Goal: Transaction & Acquisition: Purchase product/service

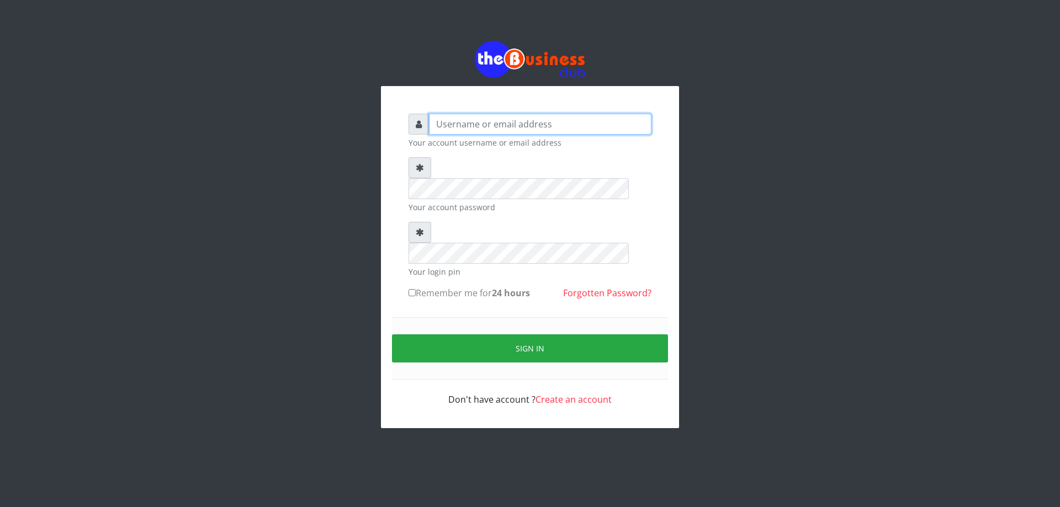
type input "DIACLEF"
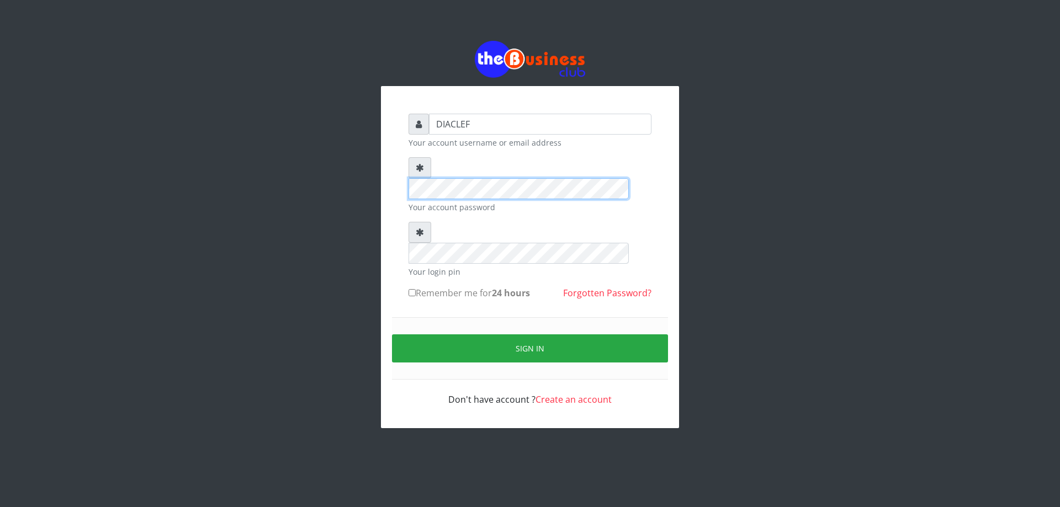
click at [400, 169] on div "DIACLEF Your account username or email address Your account password Your login…" at bounding box center [530, 260] width 265 height 315
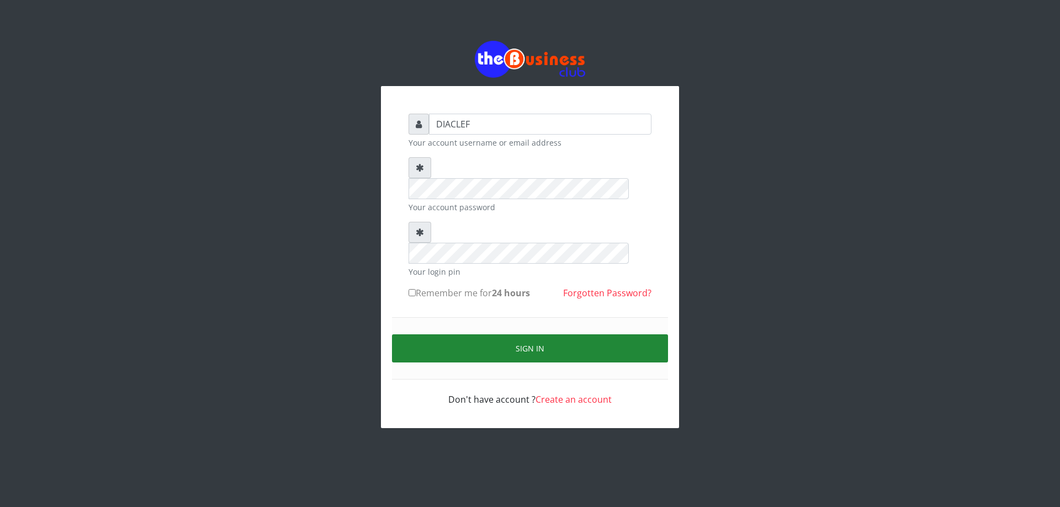
click at [512, 335] on button "Sign in" at bounding box center [530, 349] width 276 height 28
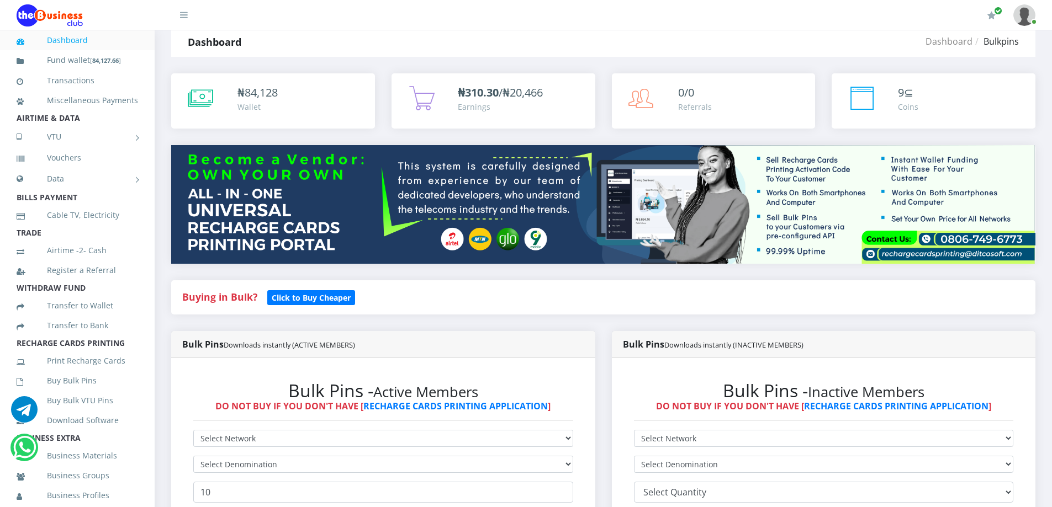
scroll to position [55, 0]
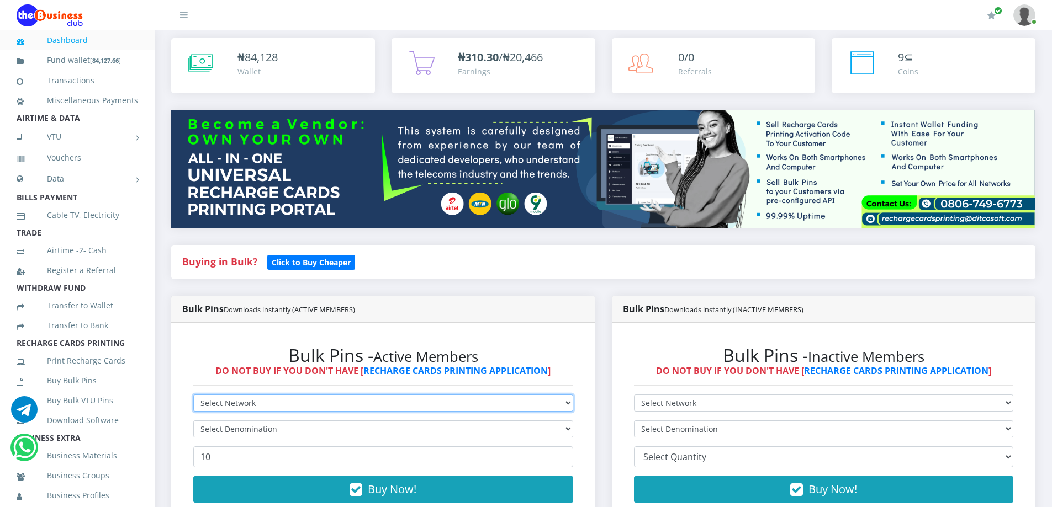
drag, startPoint x: 269, startPoint y: 398, endPoint x: 268, endPoint y: 406, distance: 8.4
click at [269, 403] on select "Select Network MTN Globacom 9Mobile Airtel" at bounding box center [383, 403] width 380 height 17
select select "9Mobile"
click at [193, 395] on select "Select Network MTN Globacom 9Mobile Airtel" at bounding box center [383, 403] width 380 height 17
click at [243, 409] on select "Select Network MTN Globacom 9Mobile Airtel" at bounding box center [383, 403] width 380 height 17
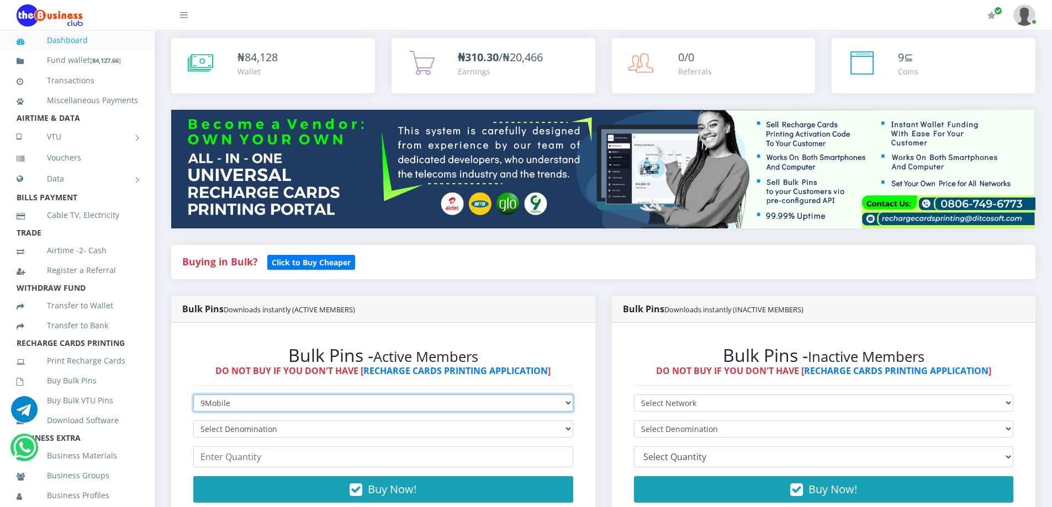
select select "Airtel"
click at [193, 395] on select "Select Network MTN Globacom 9Mobile Airtel" at bounding box center [383, 403] width 380 height 17
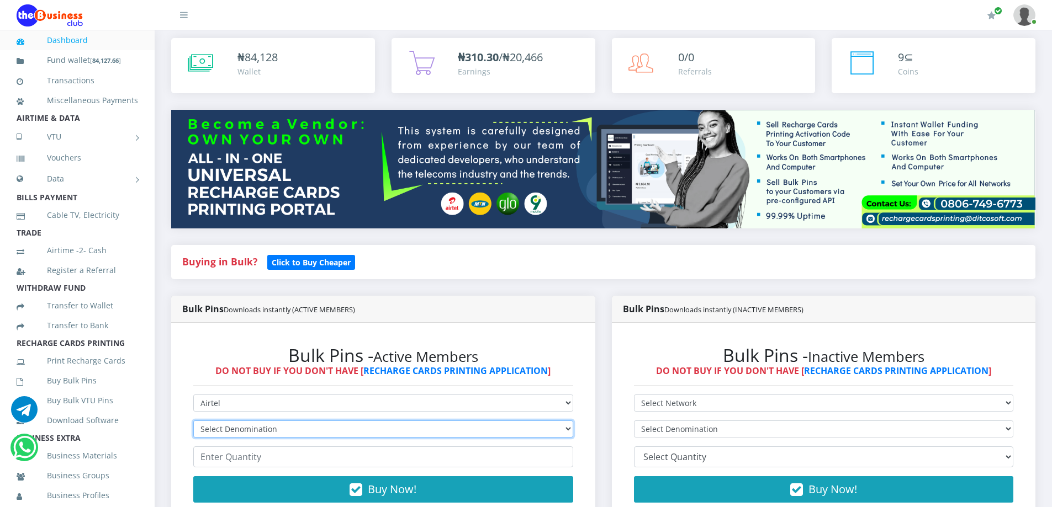
click at [241, 430] on select "Select Denomination Airtel NGN100 - ₦96.38 Airtel NGN200 - ₦192.76 Airtel NGN50…" at bounding box center [383, 429] width 380 height 17
select select "192.76-200"
click at [193, 421] on select "Select Denomination Airtel NGN100 - ₦96.38 Airtel NGN200 - ₦192.76 Airtel NGN50…" at bounding box center [383, 429] width 380 height 17
click at [253, 463] on input "number" at bounding box center [383, 457] width 380 height 21
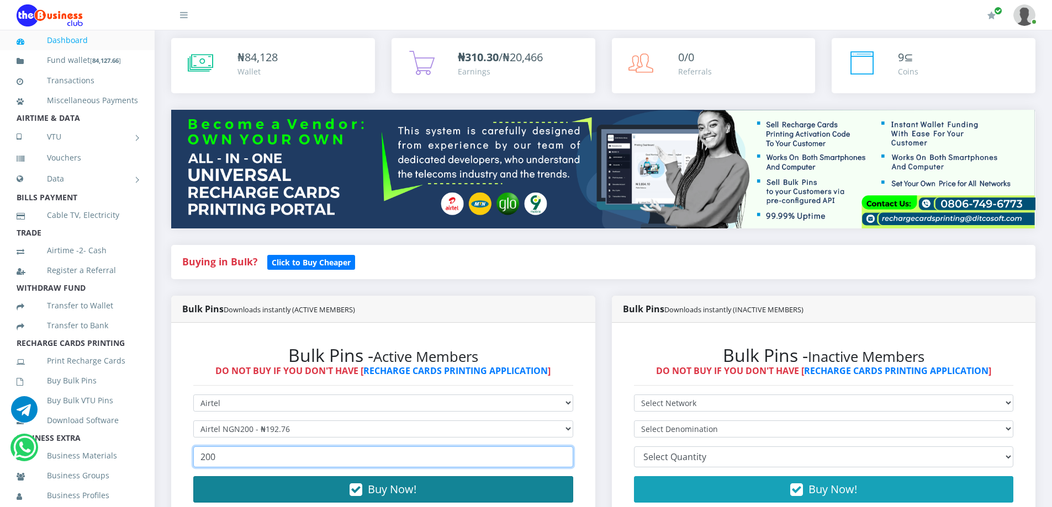
type input "200"
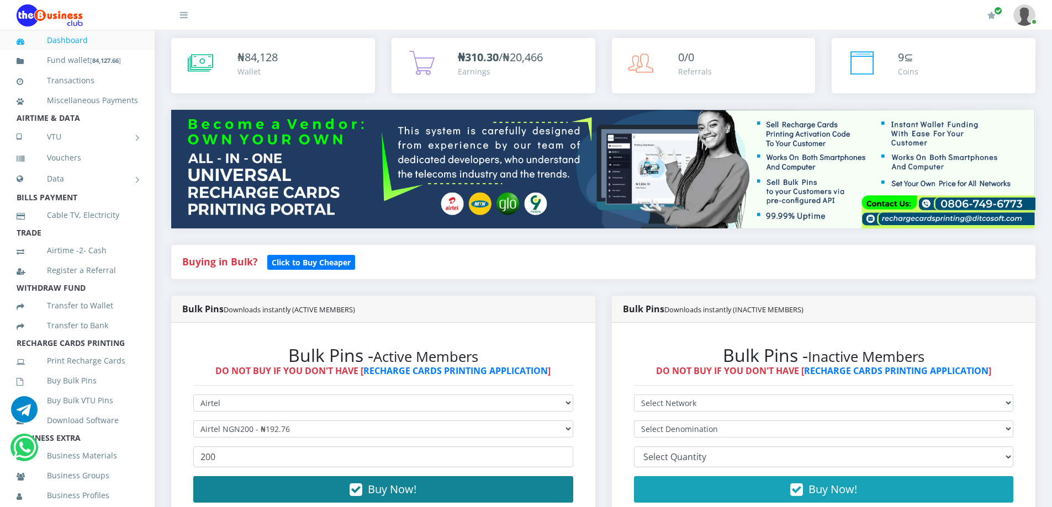
click at [281, 491] on button "Buy Now!" at bounding box center [383, 490] width 380 height 27
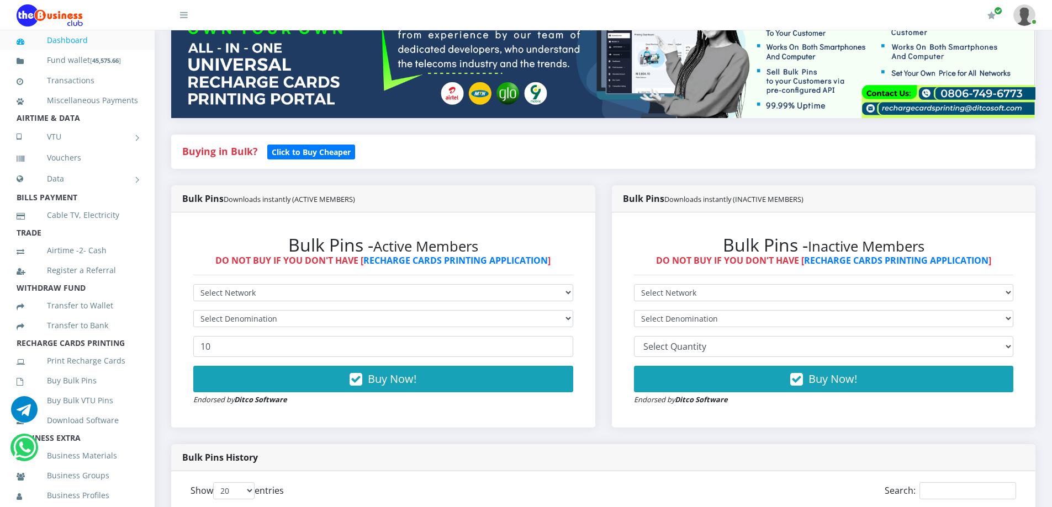
scroll to position [610, 0]
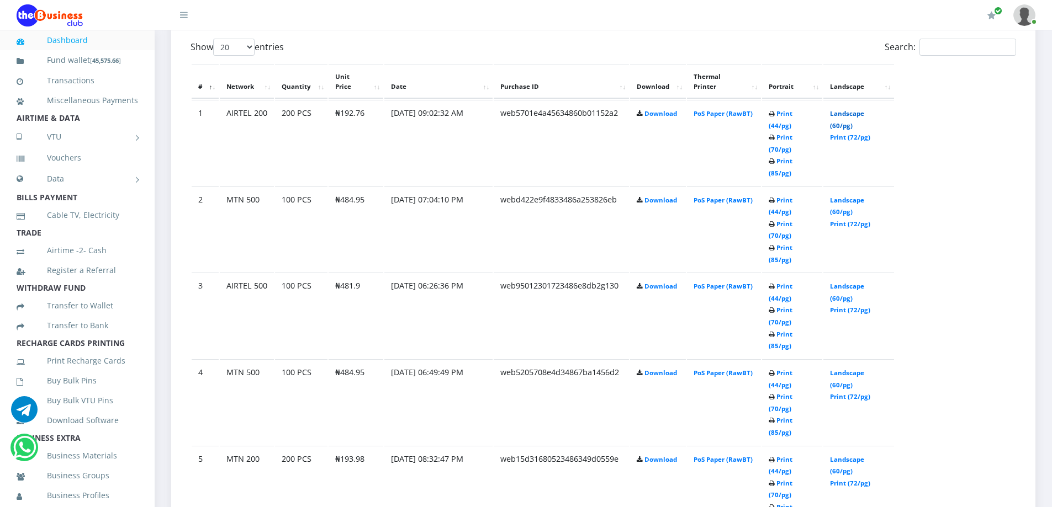
click at [838, 109] on link "Landscape (60/pg)" at bounding box center [847, 119] width 34 height 20
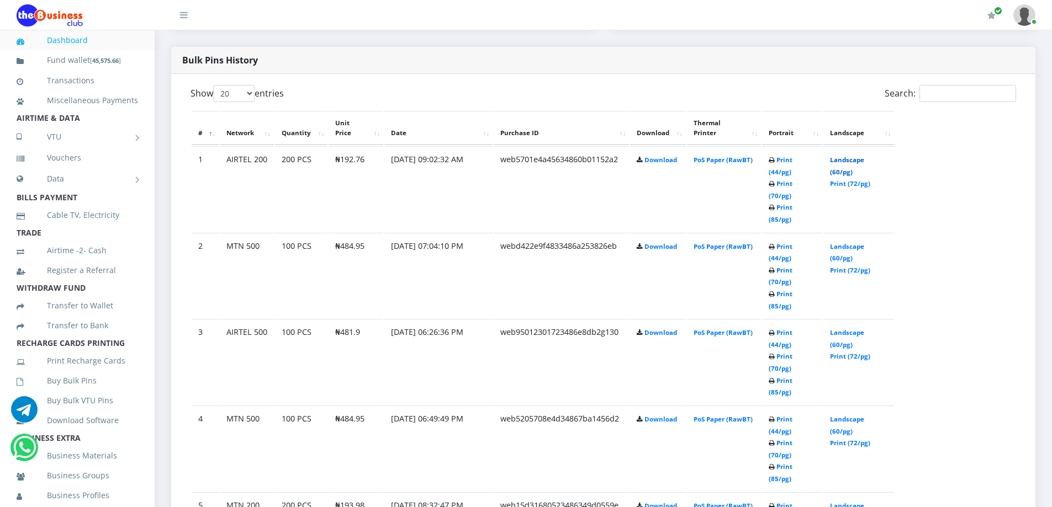
click at [863, 156] on link "Landscape (60/pg)" at bounding box center [847, 166] width 34 height 20
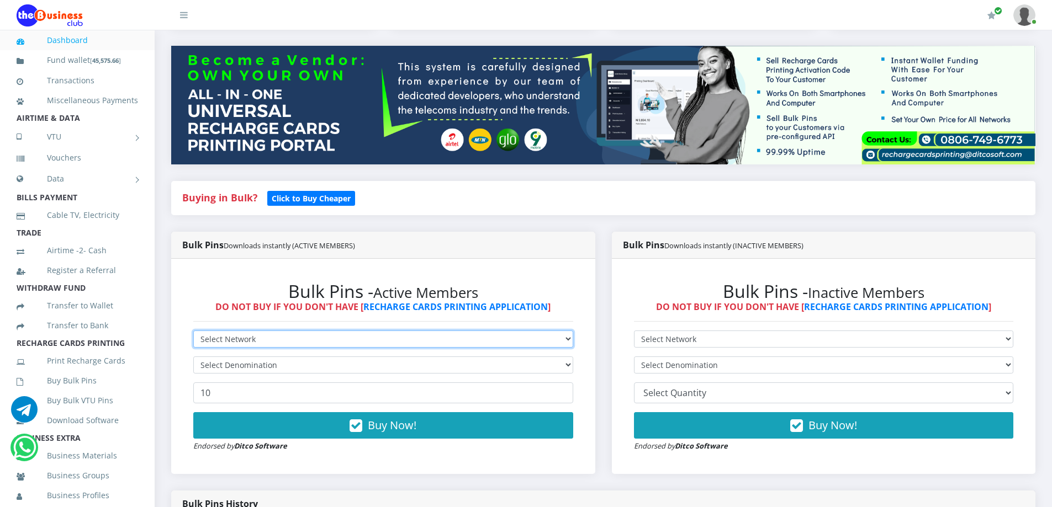
drag, startPoint x: 399, startPoint y: 335, endPoint x: 399, endPoint y: 347, distance: 12.7
click at [399, 343] on select "Select Network MTN Globacom 9Mobile Airtel" at bounding box center [383, 339] width 380 height 17
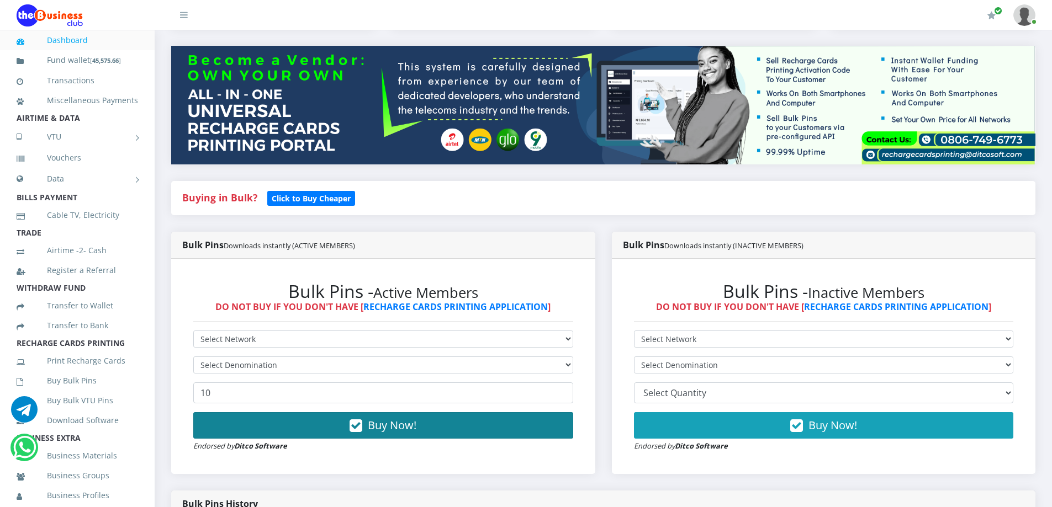
click at [293, 430] on button "Buy Now!" at bounding box center [383, 426] width 380 height 27
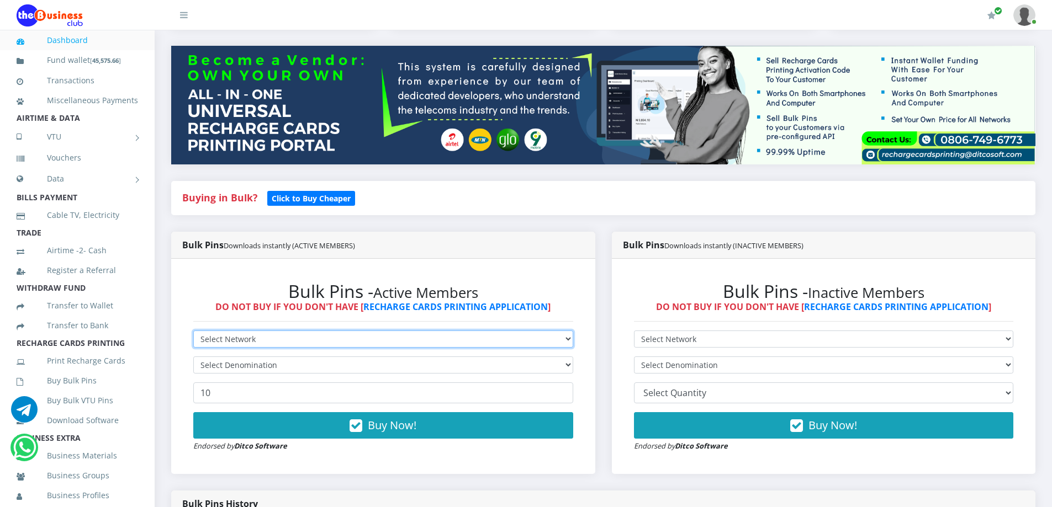
click at [292, 346] on select "Select Network MTN Globacom 9Mobile Airtel" at bounding box center [383, 339] width 380 height 17
select select "Airtel"
click at [193, 331] on select "Select Network MTN Globacom 9Mobile Airtel" at bounding box center [383, 339] width 380 height 17
click at [274, 361] on select "Select Denomination Airtel NGN100 - ₦96.38 Airtel NGN200 - ₦192.76 Airtel NGN50…" at bounding box center [383, 365] width 380 height 17
select select "96.38-100"
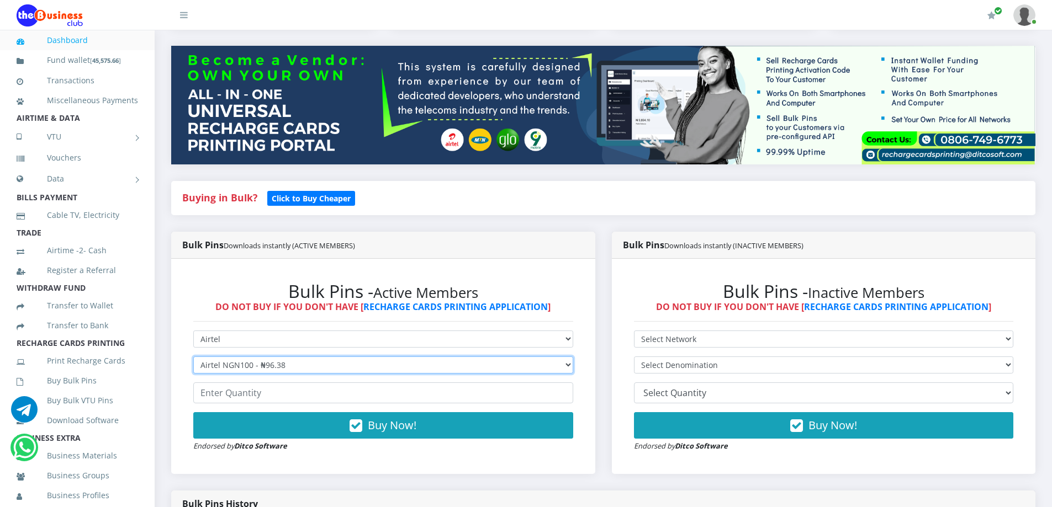
click at [193, 357] on select "Select Denomination Airtel NGN100 - ₦96.38 Airtel NGN200 - ₦192.76 Airtel NGN50…" at bounding box center [383, 365] width 380 height 17
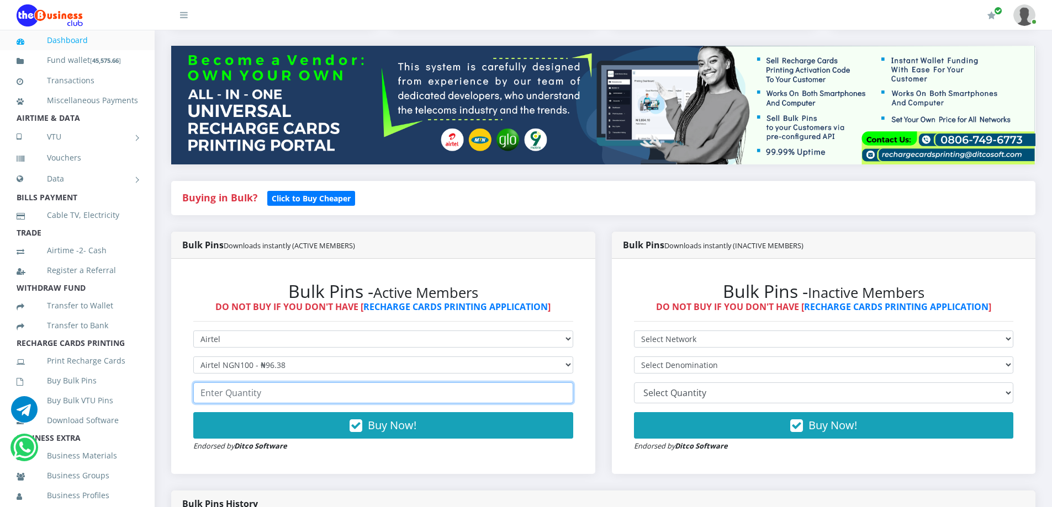
click at [260, 396] on input "number" at bounding box center [383, 393] width 380 height 21
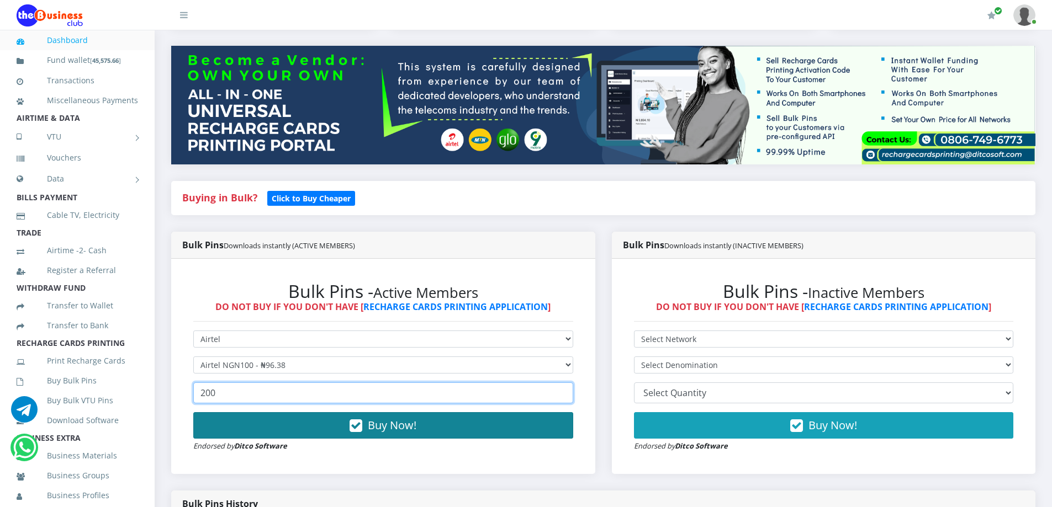
type input "200"
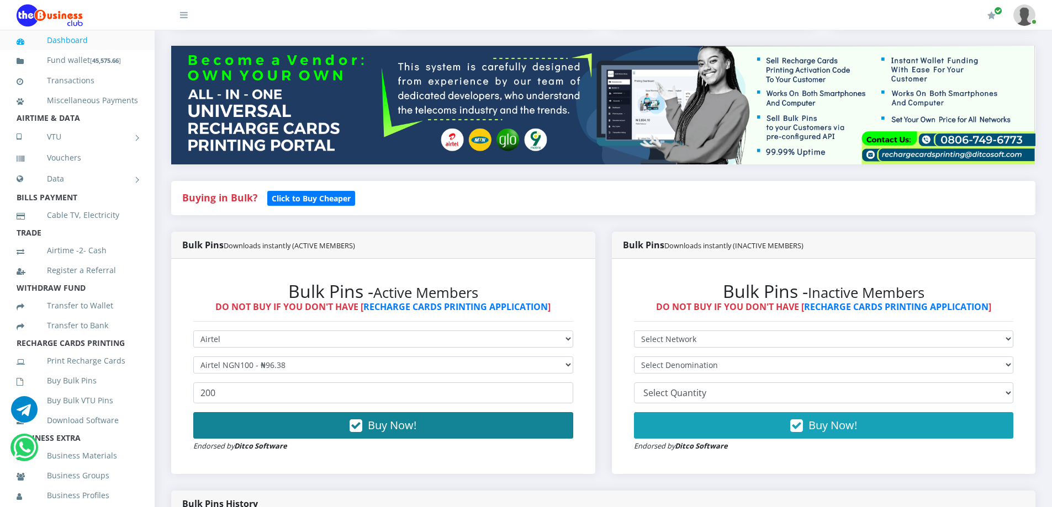
click at [285, 421] on button "Buy Now!" at bounding box center [383, 426] width 380 height 27
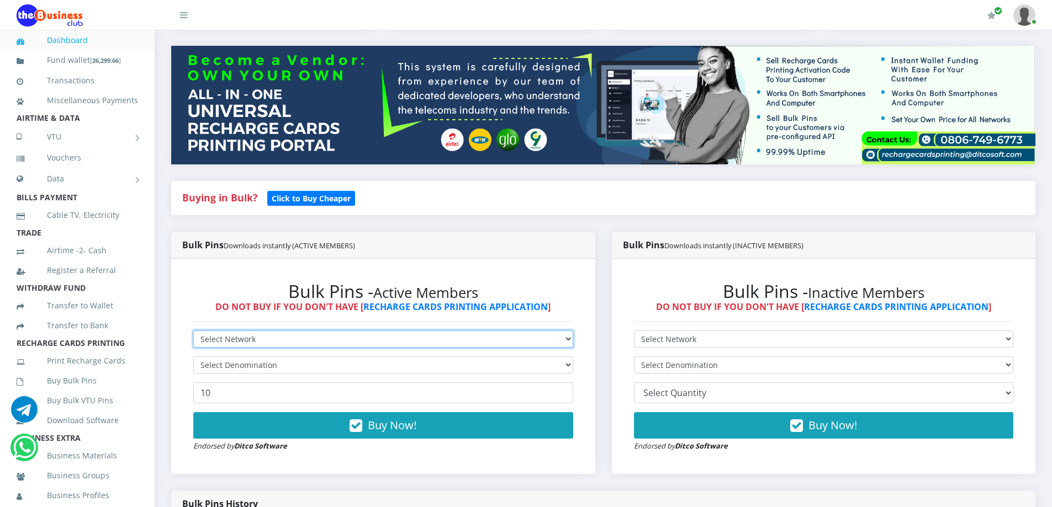
drag, startPoint x: 282, startPoint y: 331, endPoint x: 263, endPoint y: 346, distance: 24.3
click at [273, 339] on select "Select Network MTN Globacom 9Mobile Airtel" at bounding box center [383, 339] width 380 height 17
select select "MTN"
click at [193, 331] on select "Select Network MTN Globacom 9Mobile Airtel" at bounding box center [383, 339] width 380 height 17
click at [314, 371] on select "Select Denomination MTN NGN100 - ₦96.99 MTN NGN200 - ₦193.98 MTN NGN400 - ₦387.…" at bounding box center [383, 365] width 380 height 17
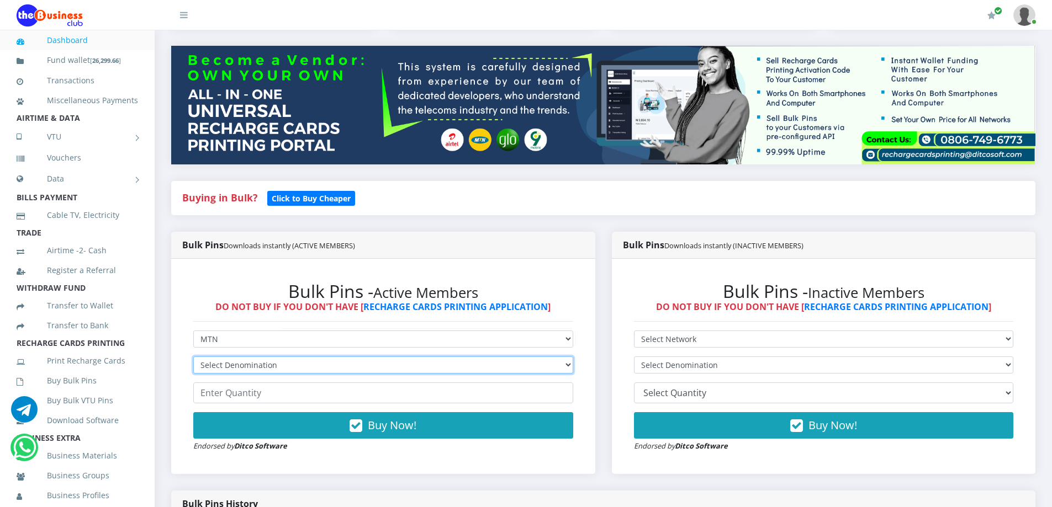
select select "96.99-100"
click at [193, 357] on select "Select Denomination MTN NGN100 - ₦96.99 MTN NGN200 - ₦193.98 MTN NGN400 - ₦387.…" at bounding box center [383, 365] width 380 height 17
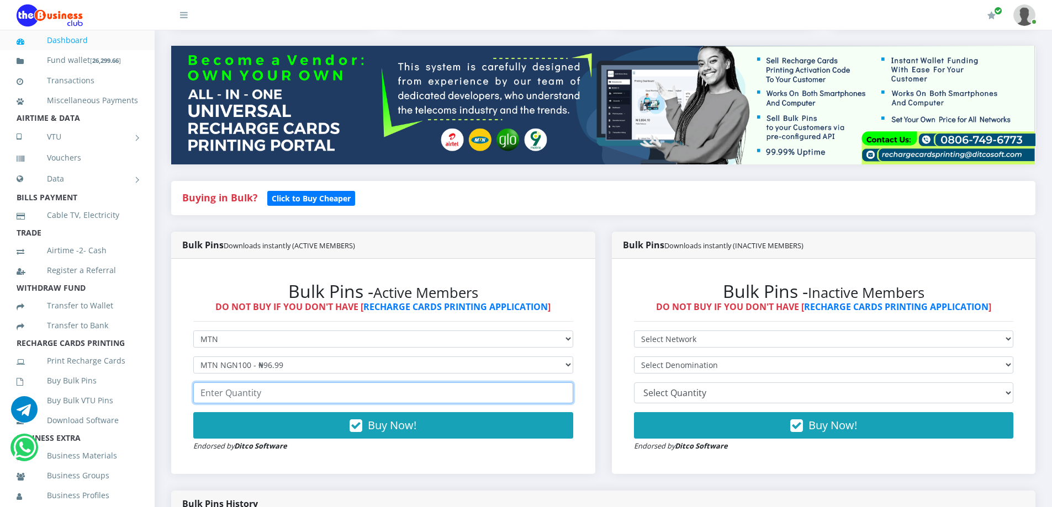
click at [308, 396] on input "number" at bounding box center [383, 393] width 380 height 21
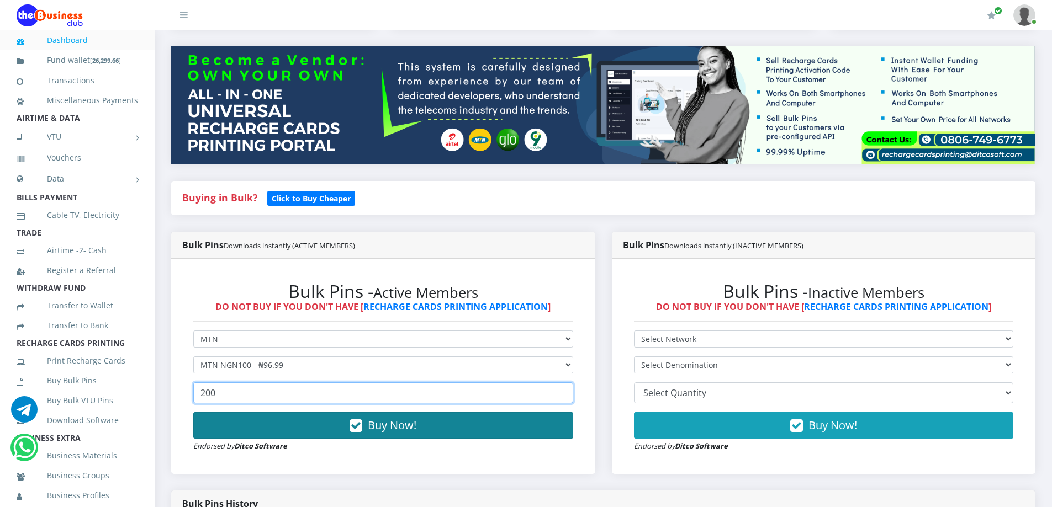
type input "200"
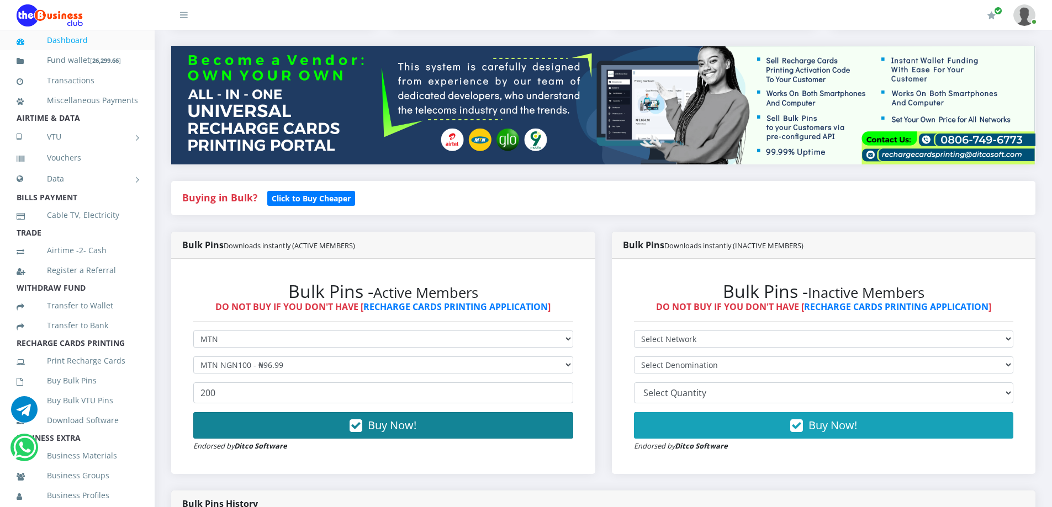
click at [308, 430] on button "Buy Now!" at bounding box center [383, 426] width 380 height 27
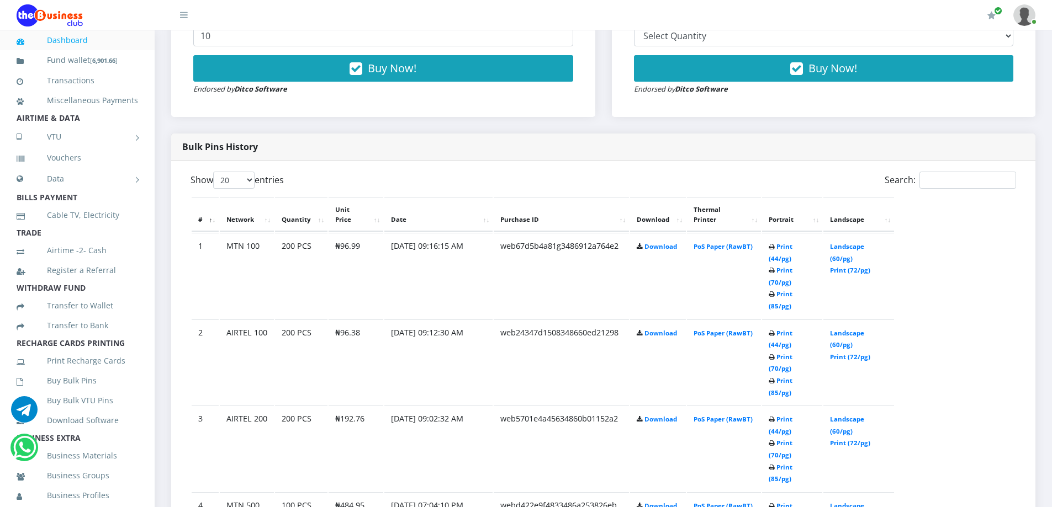
scroll to position [563, 0]
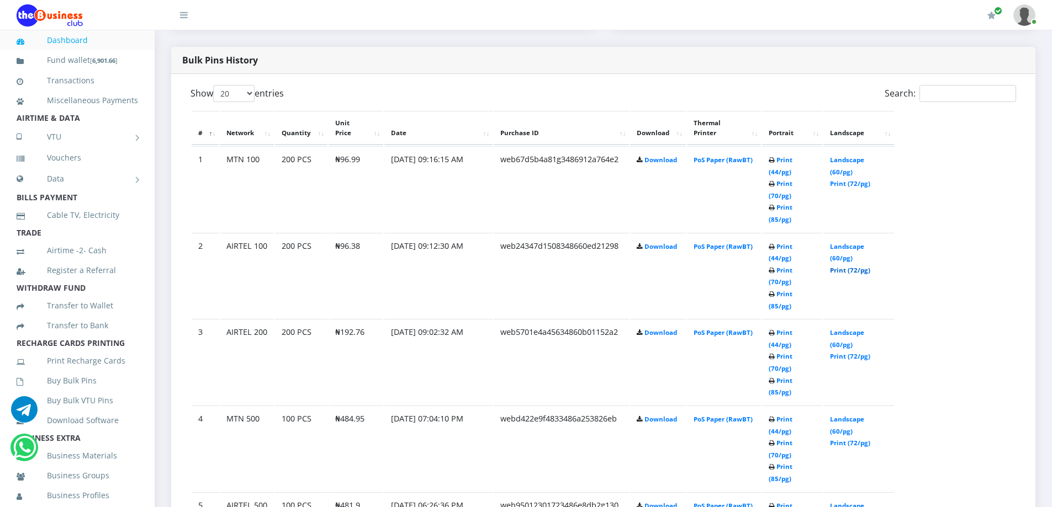
click at [837, 266] on link "Print (72/pg)" at bounding box center [850, 270] width 40 height 8
click at [849, 179] on link "Print (72/pg)" at bounding box center [850, 183] width 40 height 8
click at [61, 193] on link "Data" at bounding box center [77, 179] width 121 height 28
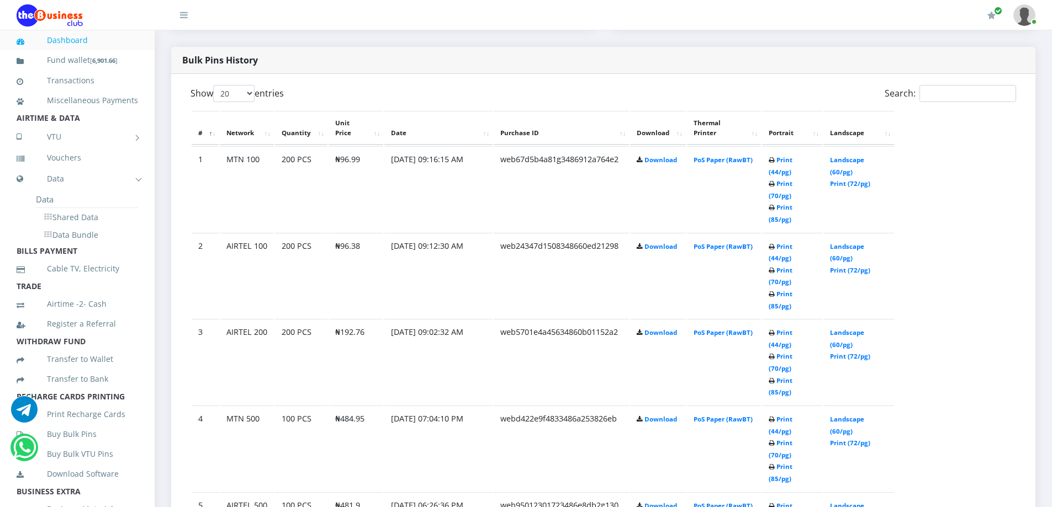
drag, startPoint x: 494, startPoint y: 18, endPoint x: 71, endPoint y: 216, distance: 467.9
click at [71, 216] on ul "Data Shared Data Data Bundle" at bounding box center [77, 217] width 121 height 52
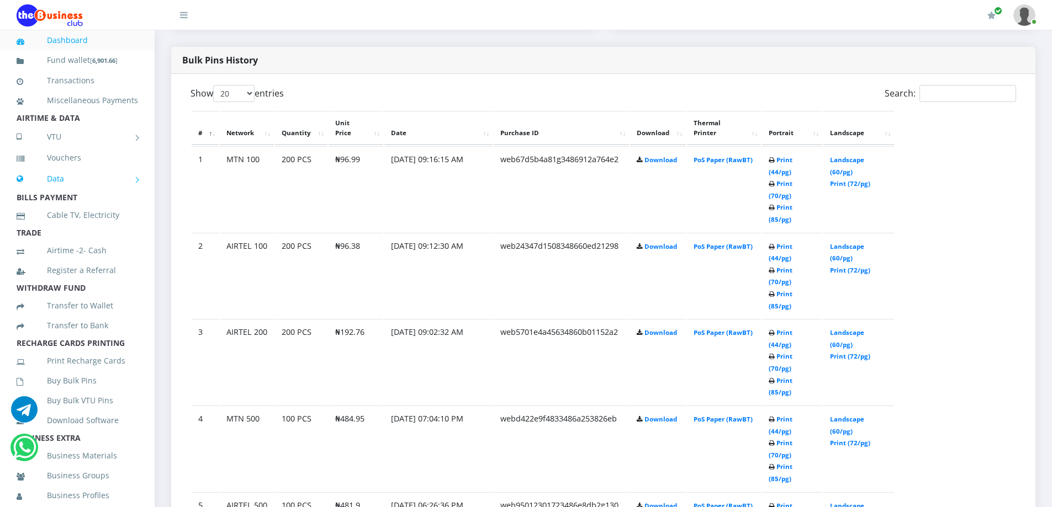
click at [71, 193] on link "Data" at bounding box center [77, 179] width 121 height 28
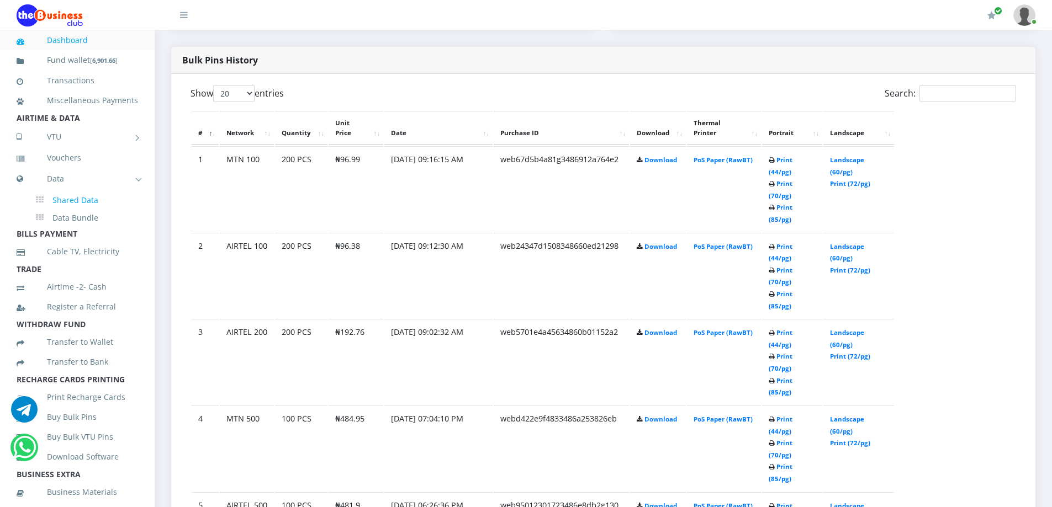
click at [68, 210] on link "Shared Data" at bounding box center [87, 200] width 102 height 19
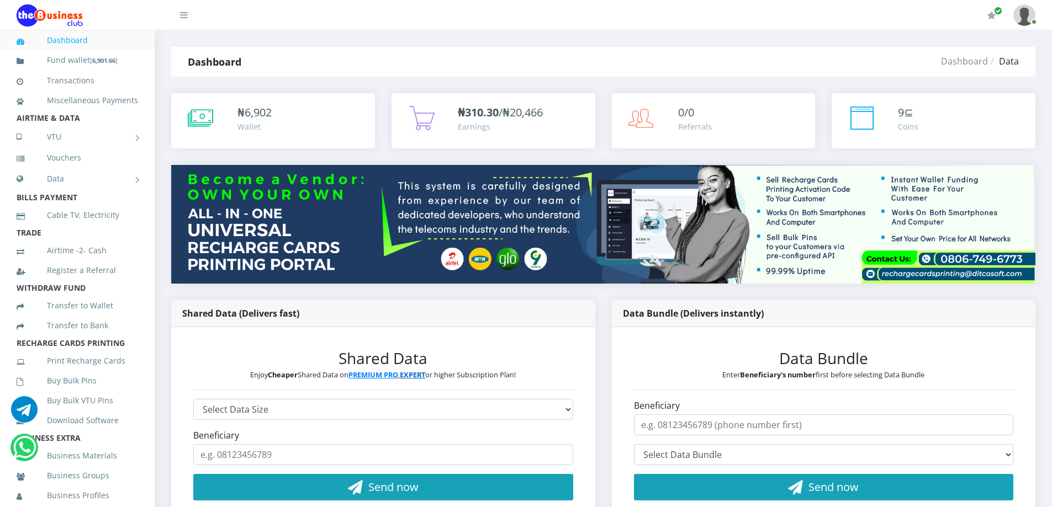
click at [416, 374] on u "EXPERT" at bounding box center [412, 375] width 25 height 10
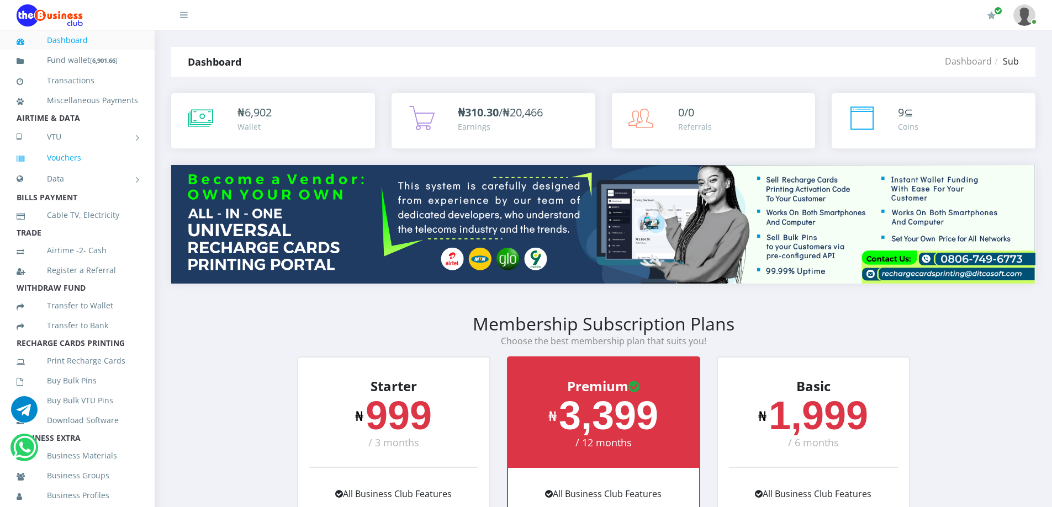
click at [83, 171] on link "Vouchers" at bounding box center [77, 157] width 121 height 25
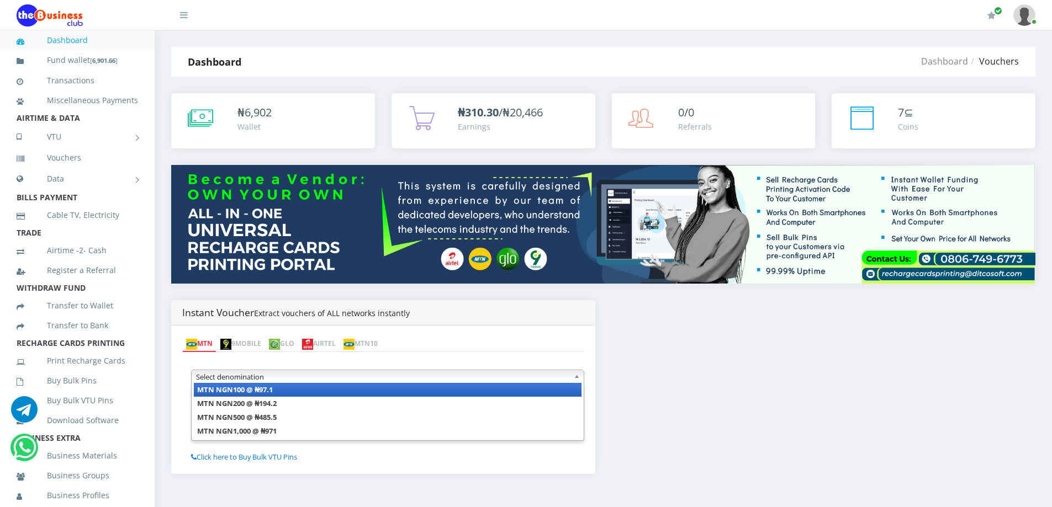
click at [253, 383] on span "Select denomination" at bounding box center [382, 377] width 373 height 13
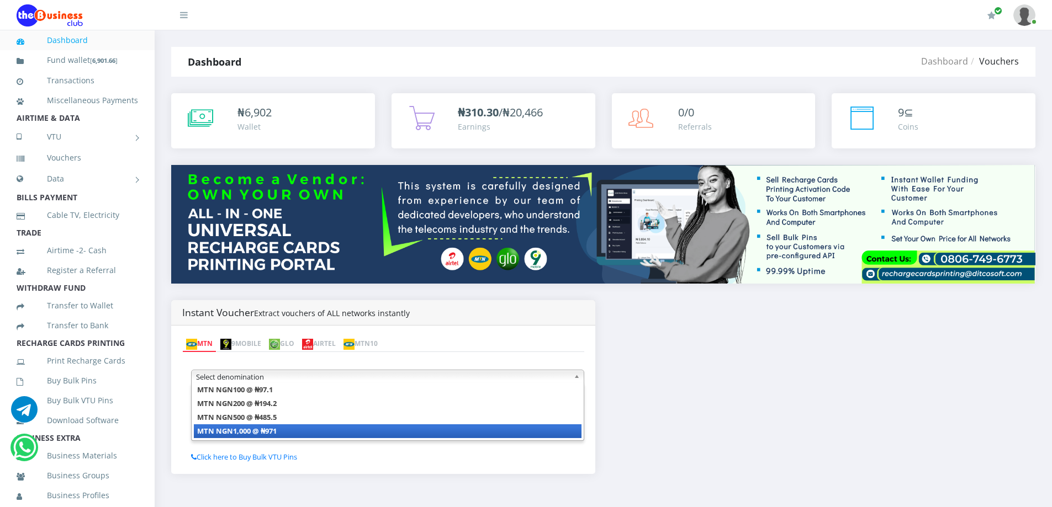
click at [244, 427] on b "MTN NGN1,000 @ ₦971" at bounding box center [237, 431] width 80 height 10
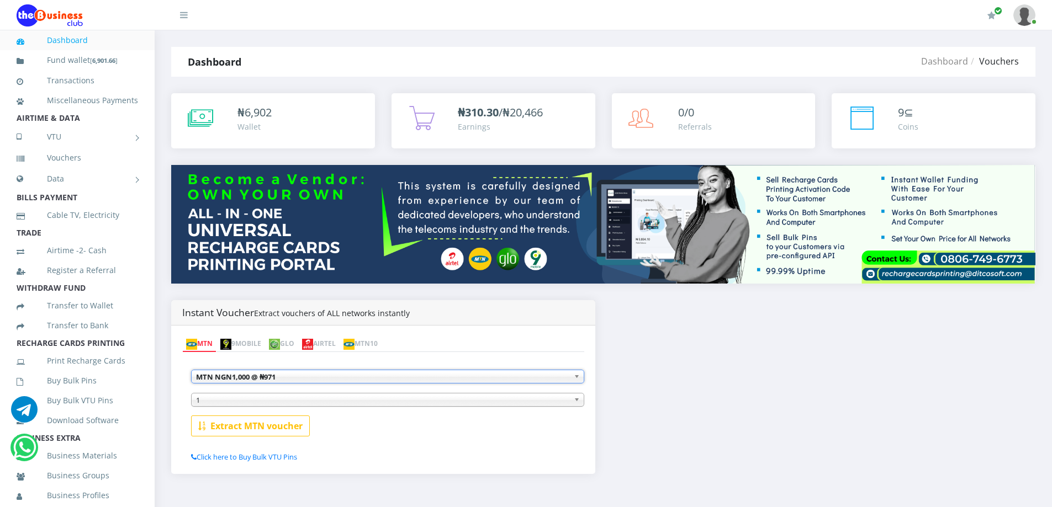
click at [232, 396] on span "1" at bounding box center [382, 400] width 373 height 13
